Goal: Task Accomplishment & Management: Manage account settings

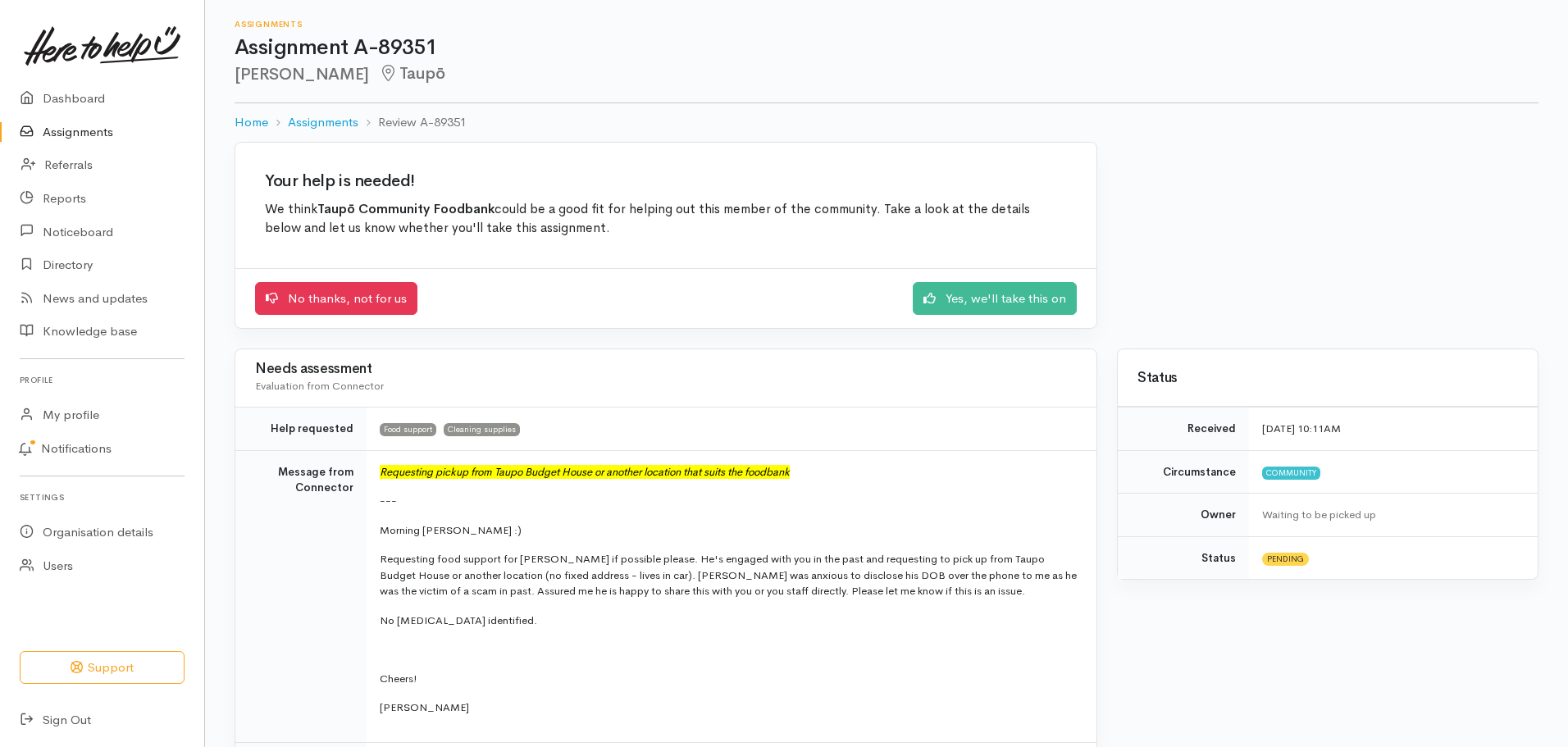
click at [88, 131] on link "Assignments" at bounding box center [102, 132] width 204 height 33
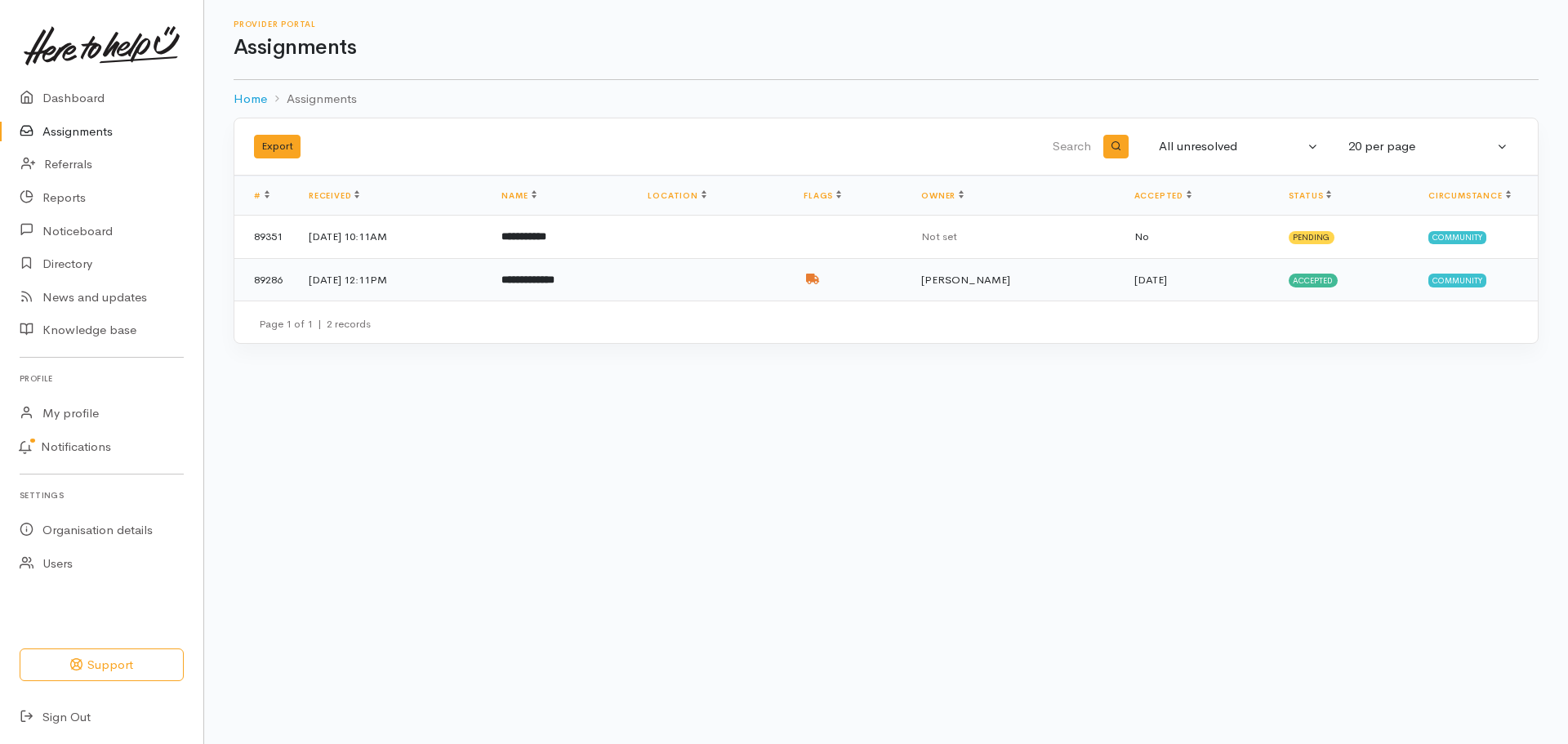
click at [769, 273] on td at bounding box center [713, 279] width 156 height 43
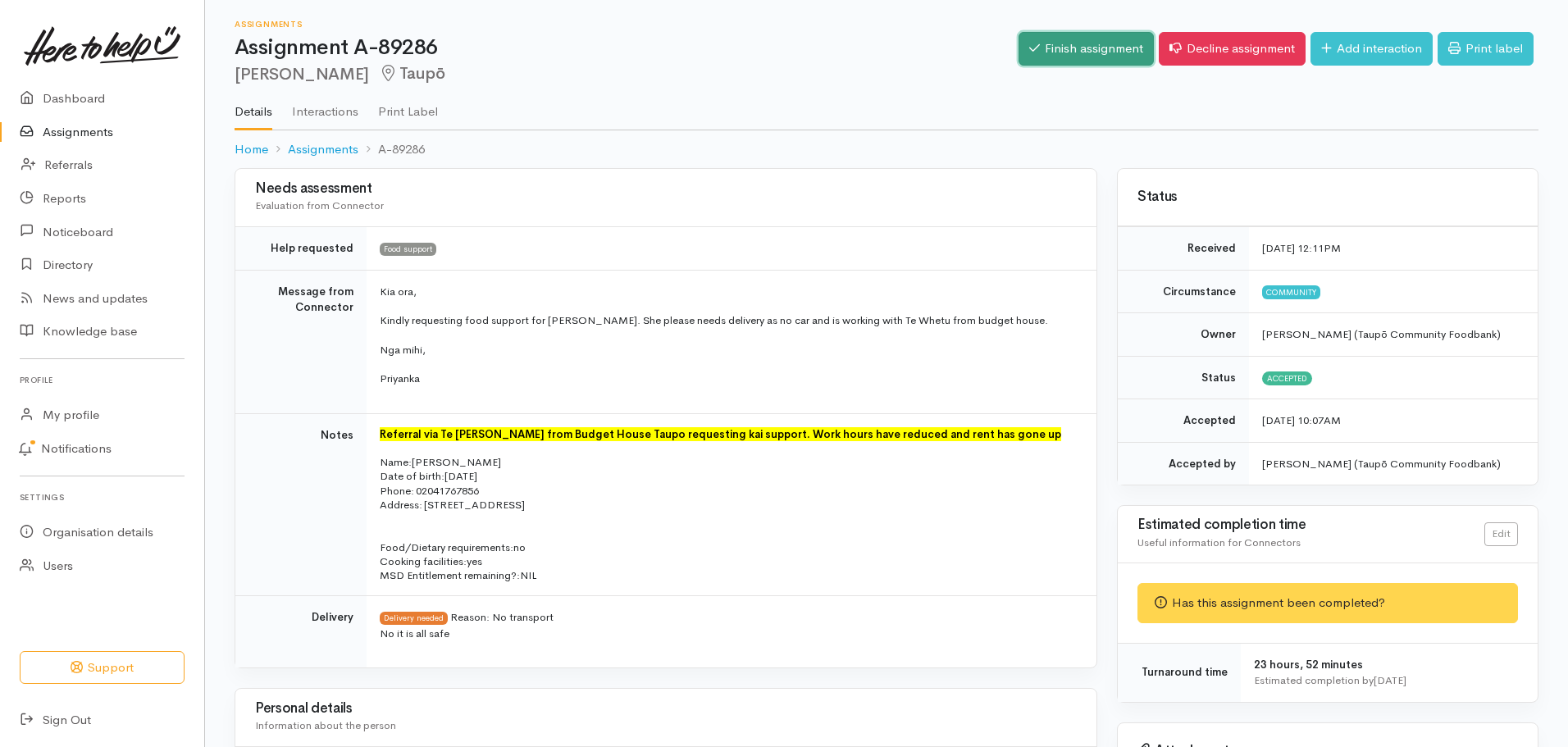
click at [1064, 45] on link "Finish assignment" at bounding box center [1087, 48] width 136 height 33
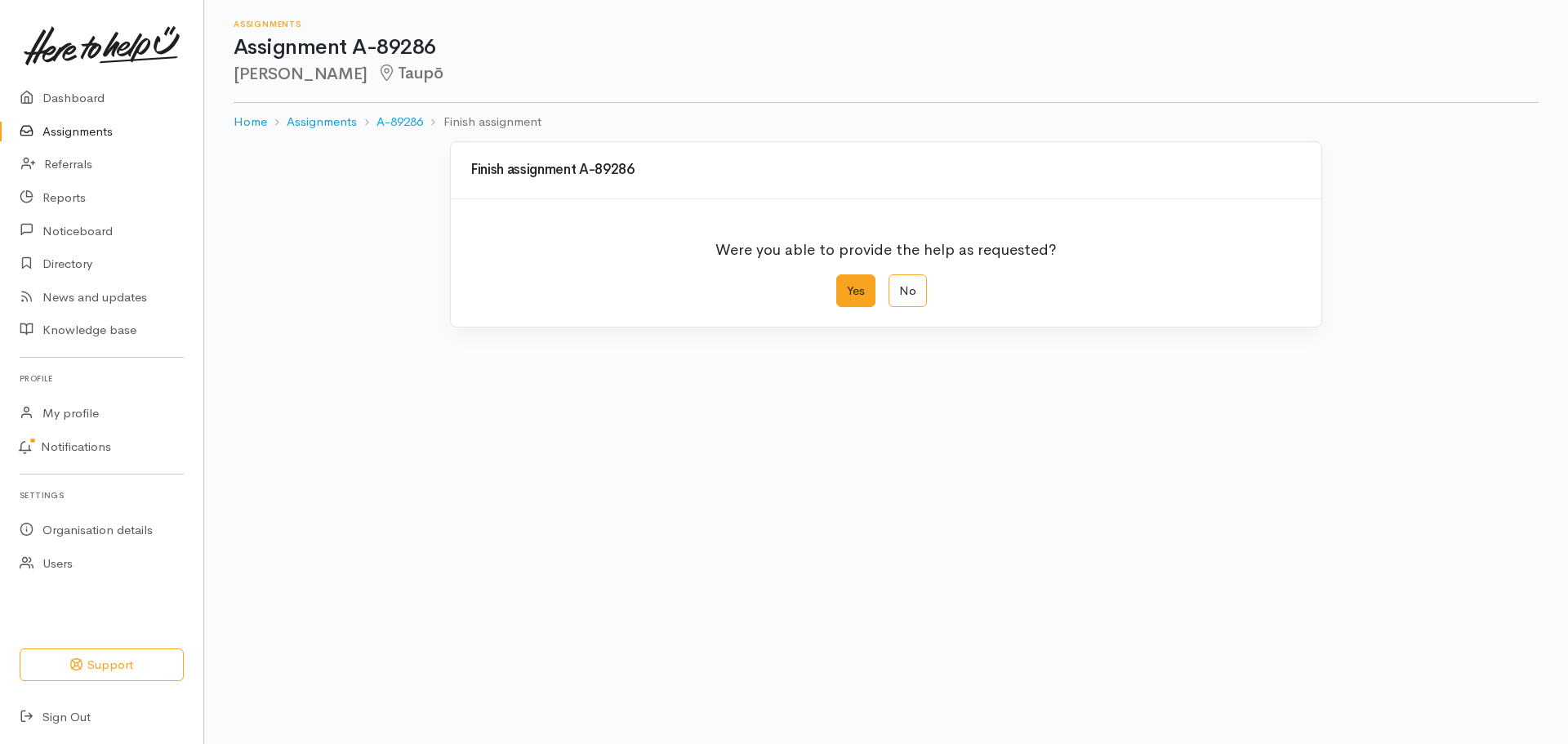
click at [862, 297] on label "Yes" at bounding box center [856, 291] width 39 height 33
click at [847, 285] on input "Yes" at bounding box center [841, 279] width 10 height 10
radio input "true"
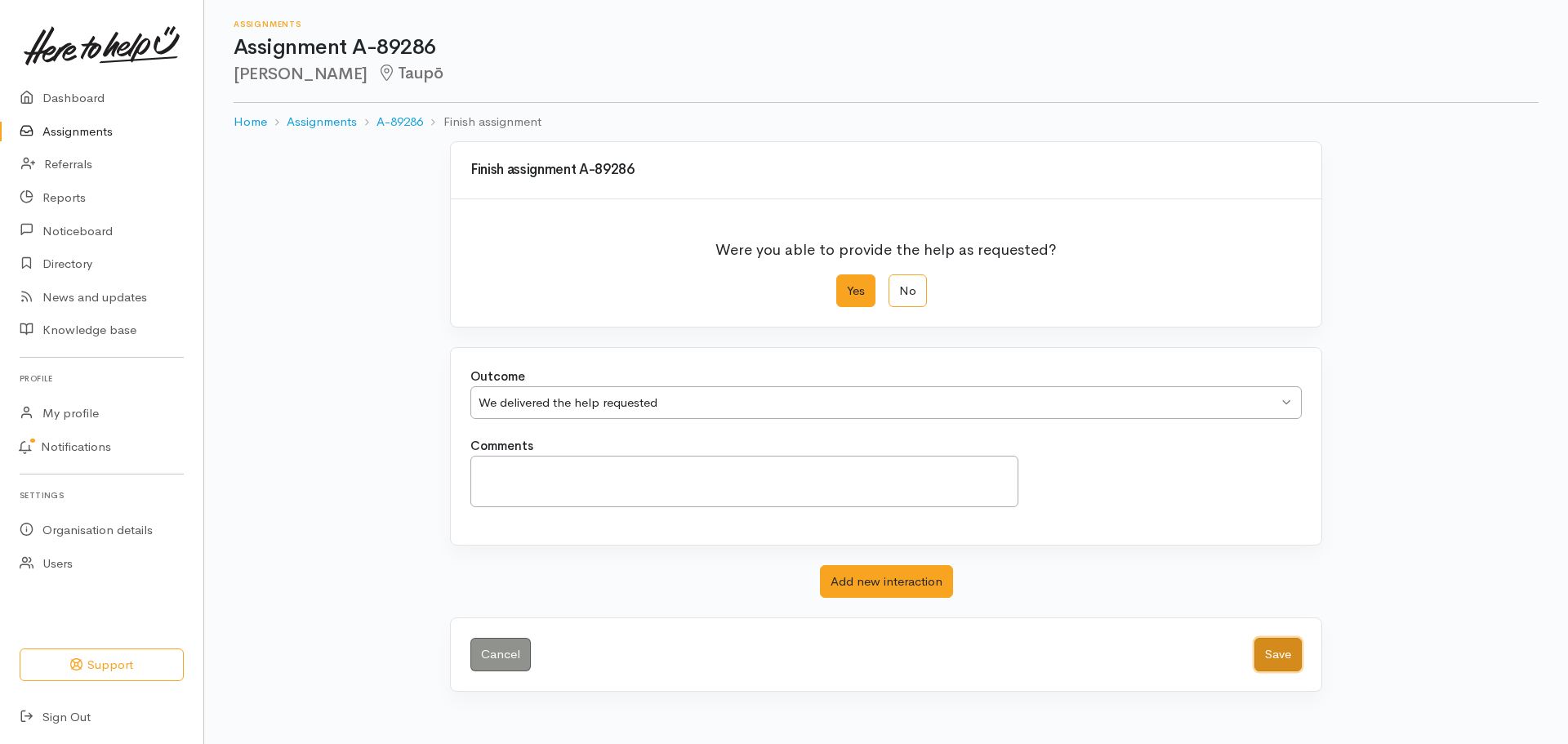
click at [1268, 667] on button "Save" at bounding box center [1277, 654] width 47 height 33
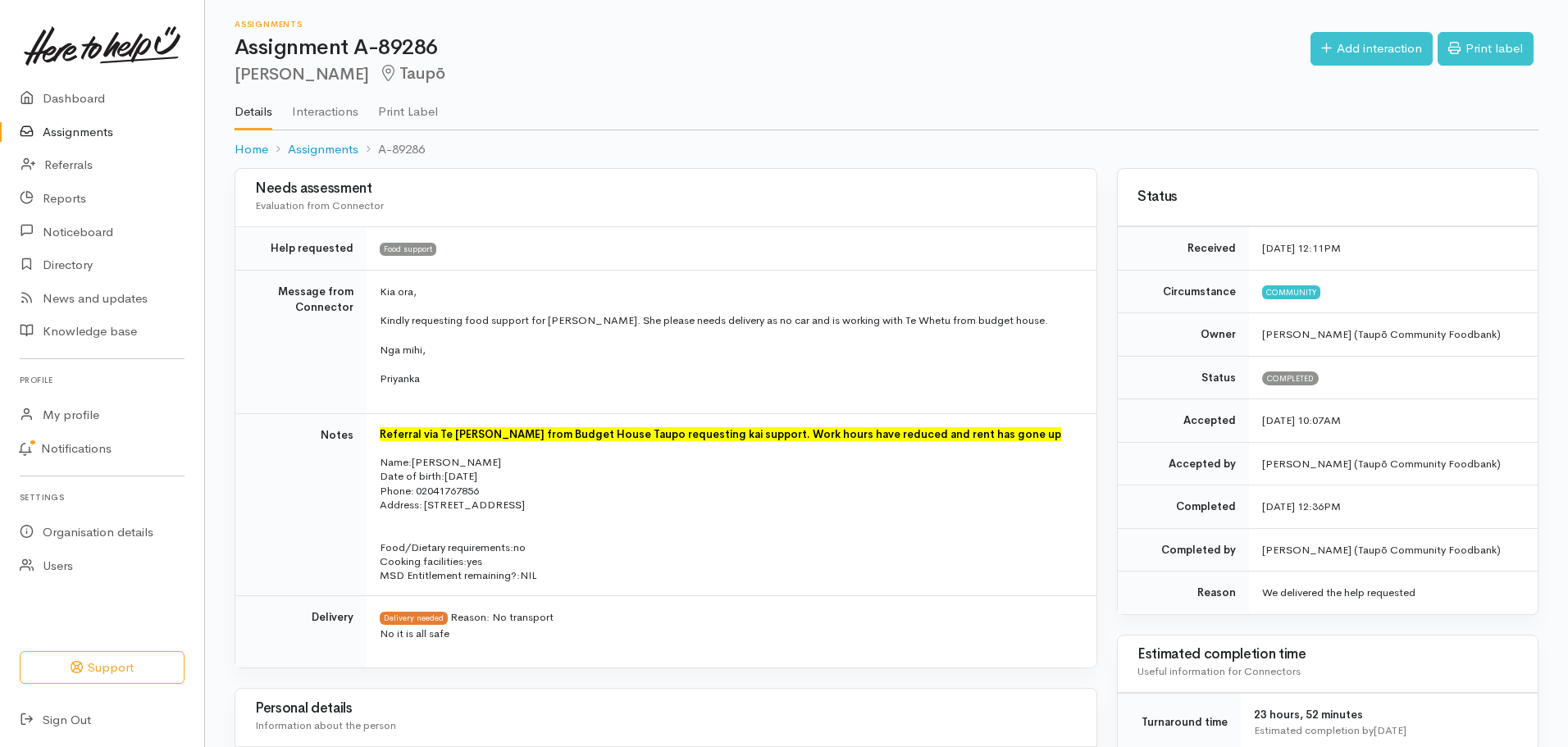
click at [78, 129] on link "Assignments" at bounding box center [102, 132] width 204 height 33
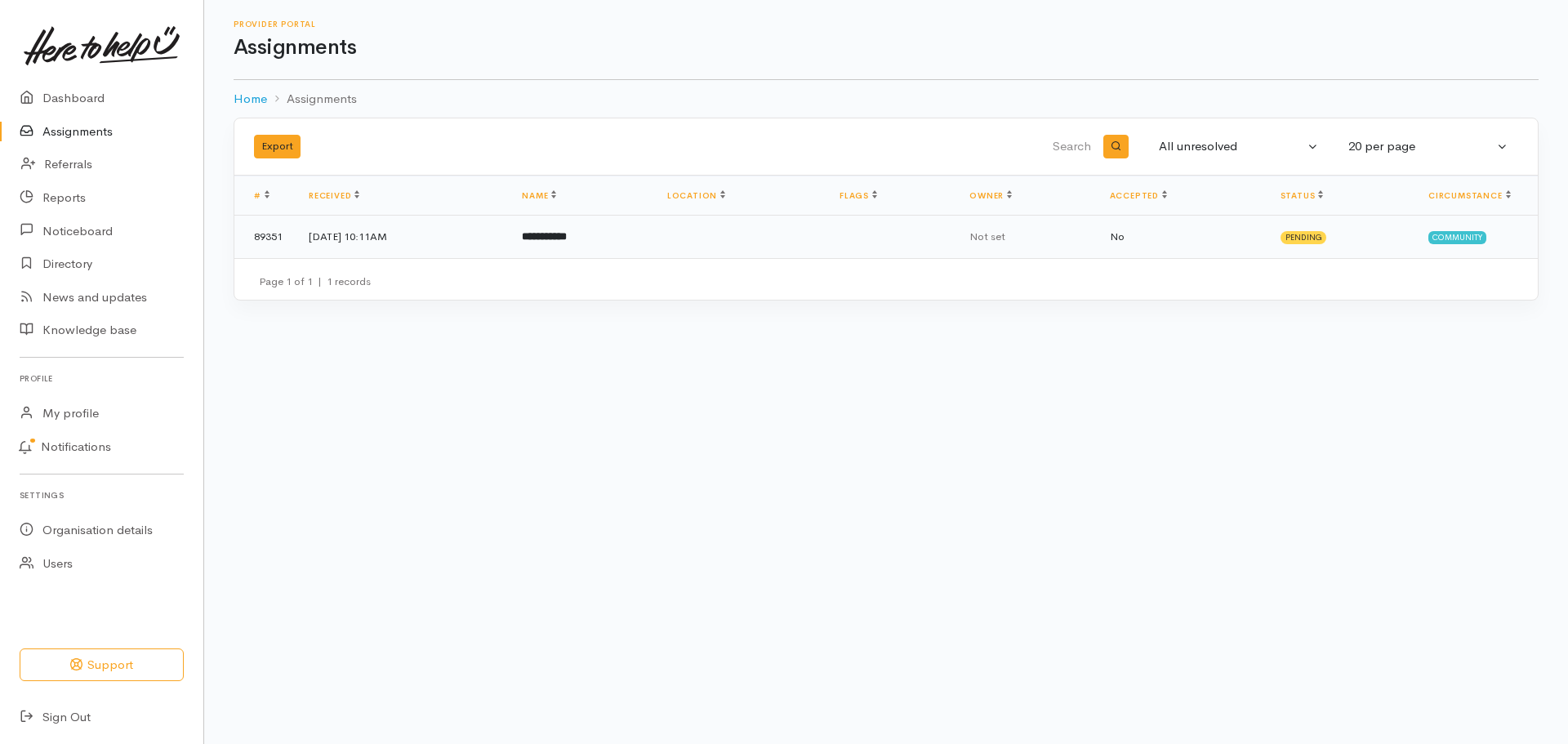
click at [827, 238] on td at bounding box center [740, 237] width 172 height 43
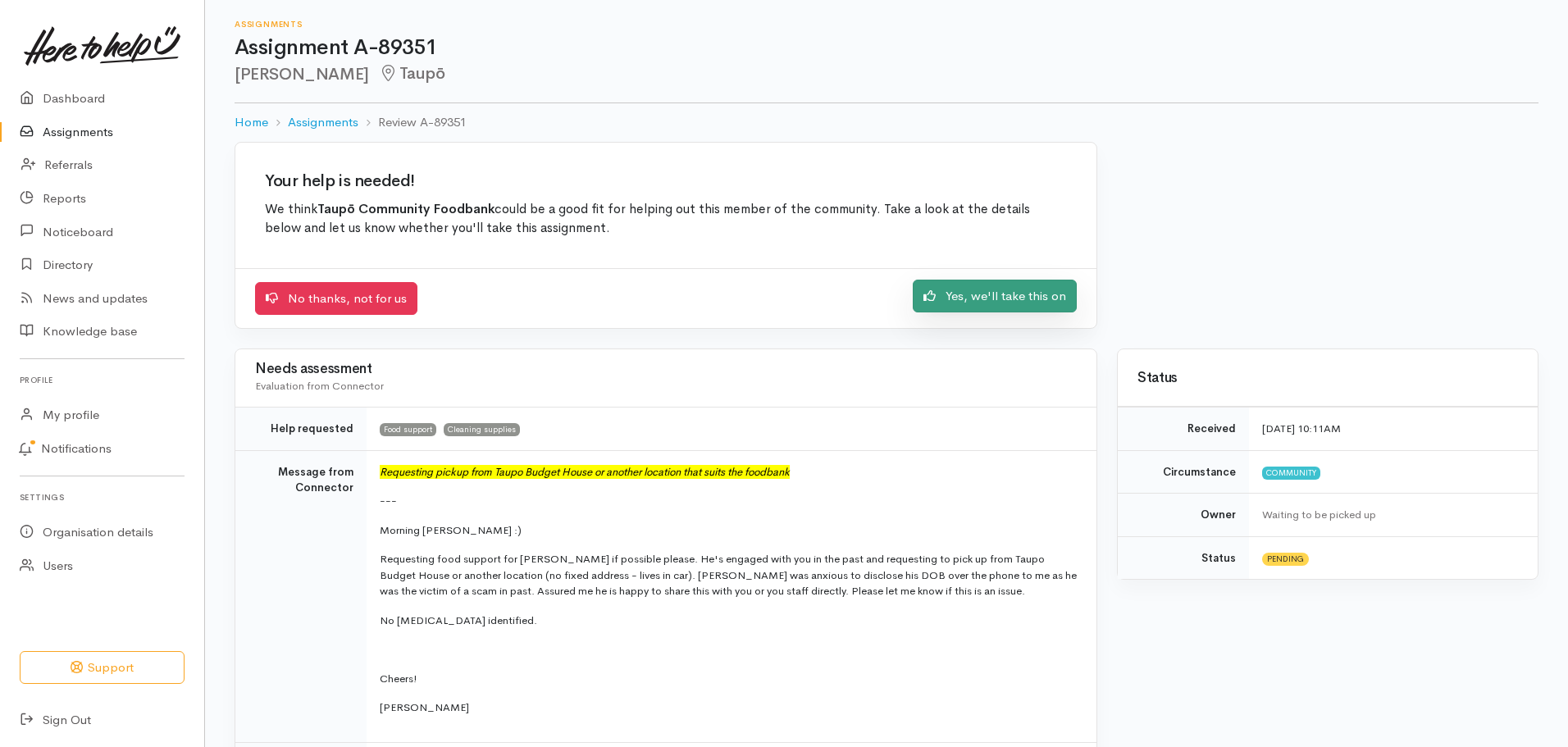
click at [1050, 297] on link "Yes, we'll take this on" at bounding box center [995, 296] width 164 height 33
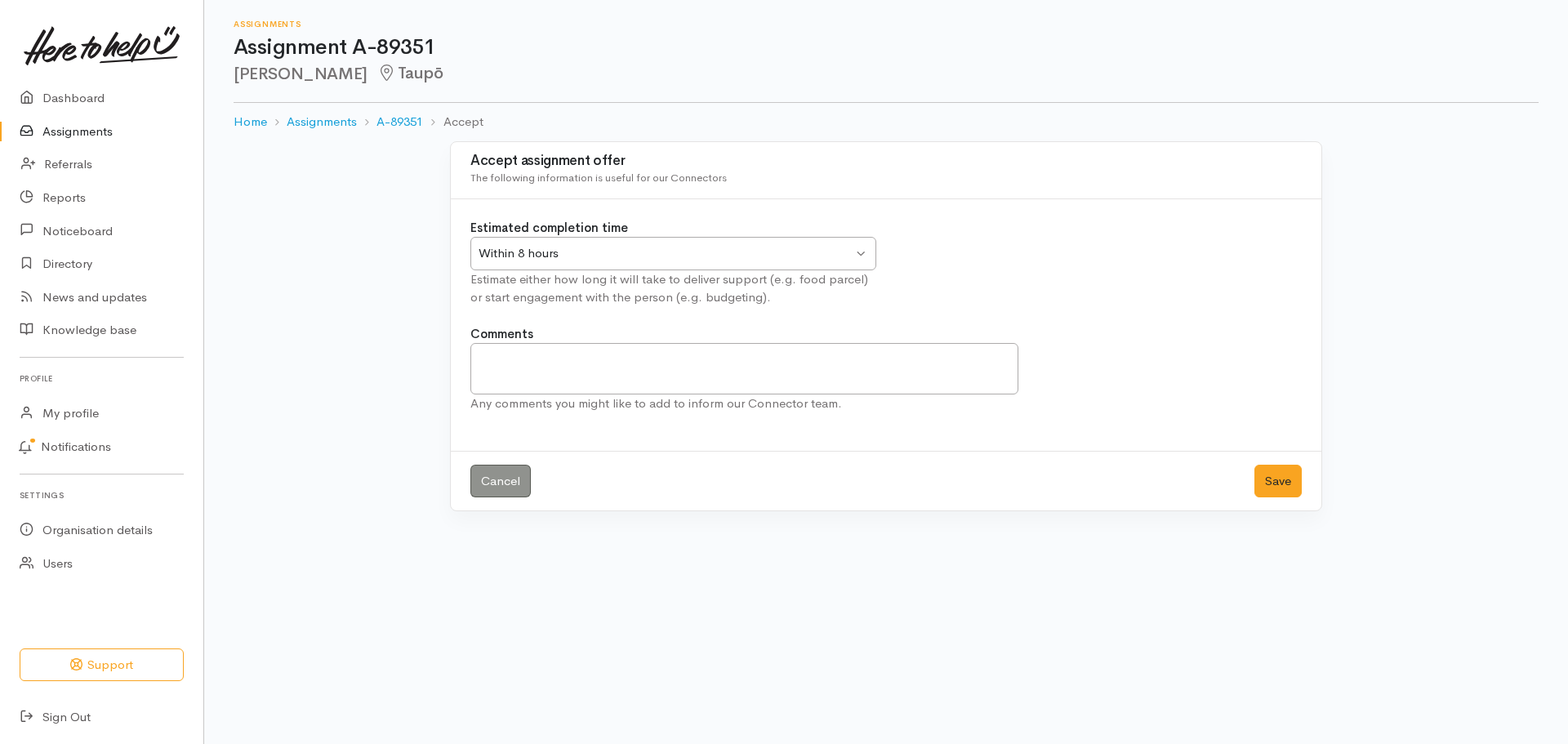
click at [865, 255] on div "Within 8 hours Within 8 hours" at bounding box center [673, 254] width 406 height 33
click at [1265, 479] on button "Save" at bounding box center [1277, 481] width 47 height 33
